Goal: Information Seeking & Learning: Learn about a topic

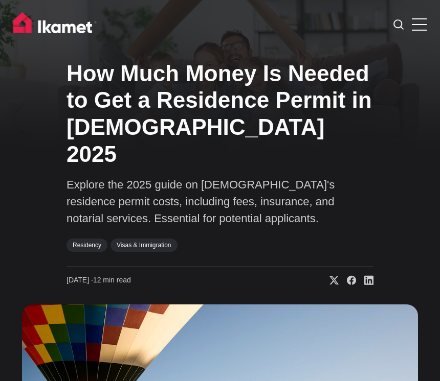
click at [85, 239] on link "Residency" at bounding box center [86, 245] width 41 height 13
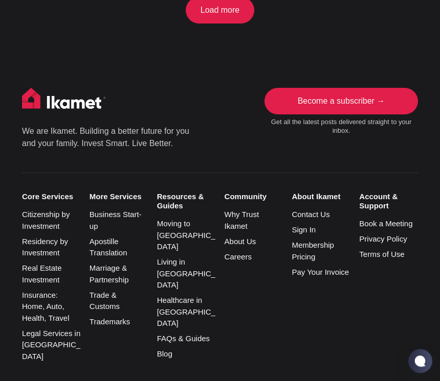
scroll to position [935, 0]
click at [278, 339] on div "Core Services Citizenship by Investment Residency by Investment Real Estate Inv…" at bounding box center [220, 275] width 396 height 205
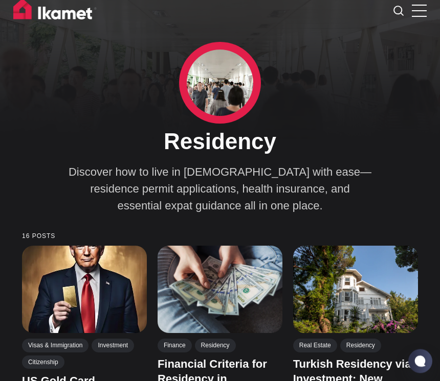
scroll to position [0, 0]
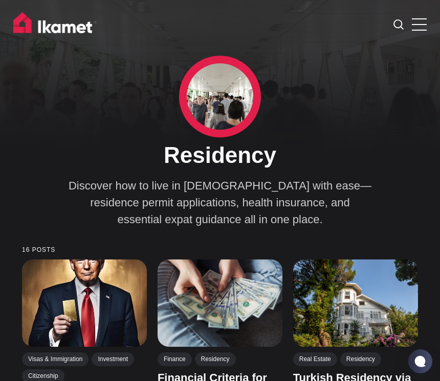
click at [416, 30] on span at bounding box center [418, 30] width 15 height 1
click at [0, 0] on input "checkbox" at bounding box center [0, 0] width 0 height 0
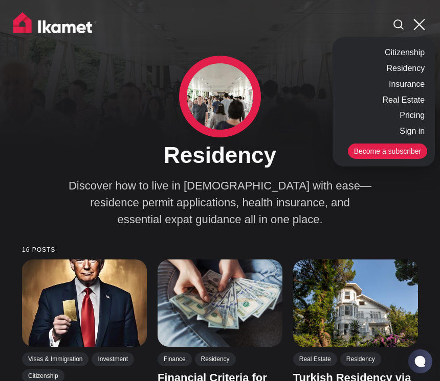
click at [417, 67] on link "Residency" at bounding box center [405, 69] width 43 height 16
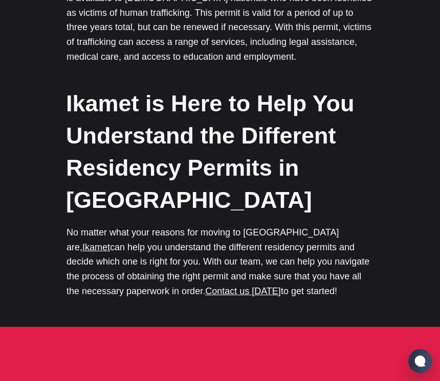
scroll to position [3406, 0]
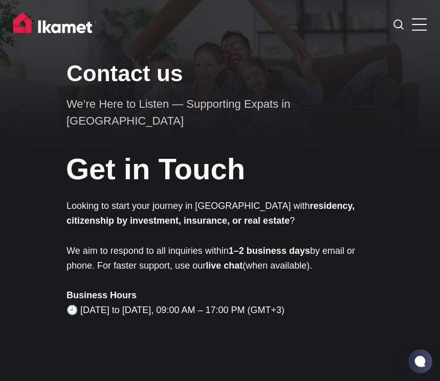
click at [423, 30] on span at bounding box center [418, 30] width 15 height 1
click at [0, 0] on input "checkbox" at bounding box center [0, 0] width 0 height 0
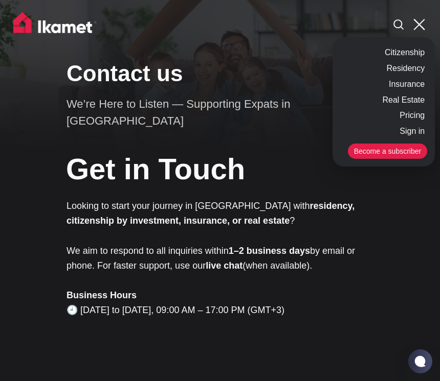
click at [400, 118] on link "Pricing" at bounding box center [412, 116] width 30 height 16
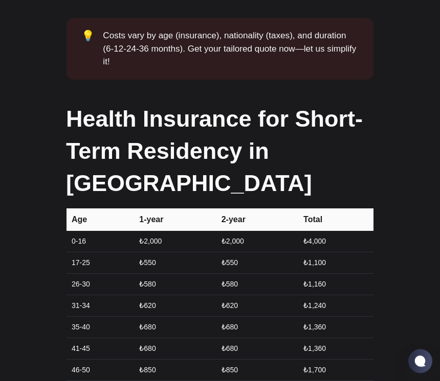
scroll to position [1033, 0]
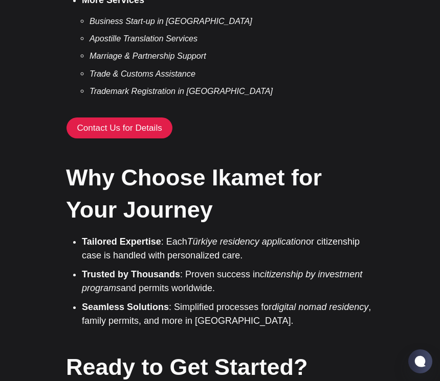
click at [174, 162] on h2 "Why Choose Ikamet for Your Journey" at bounding box center [219, 194] width 307 height 64
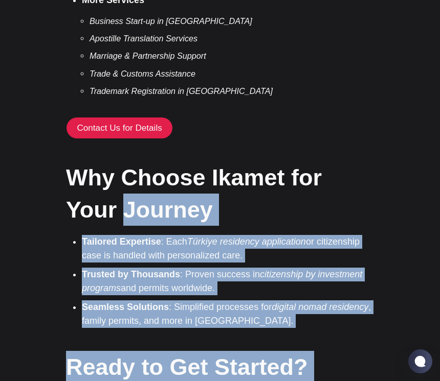
scroll to position [1854, 0]
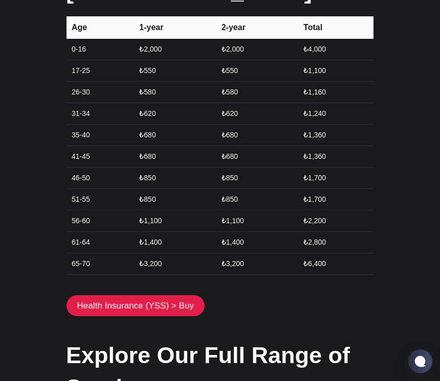
scroll to position [1170, 0]
